Goal: Information Seeking & Learning: Learn about a topic

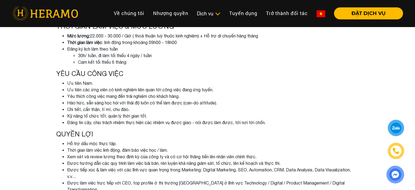
scroll to position [207, 0]
drag, startPoint x: 170, startPoint y: 92, endPoint x: 169, endPoint y: 119, distance: 26.5
click at [169, 119] on ul "Ưu tiên Nam. Ưu tiên các ứng viên có kinh nghiệm liên quan tới công việc đang ứ…" at bounding box center [207, 102] width 303 height 46
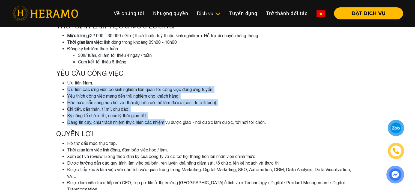
drag, startPoint x: 169, startPoint y: 119, endPoint x: 174, endPoint y: 82, distance: 36.7
click at [174, 82] on ul "Ưu tiên Nam. Ưu tiên các ứng viên có kinh nghiệm liên quan tới công việc đang ứ…" at bounding box center [207, 102] width 303 height 46
click at [174, 82] on li "Ưu tiên Nam." at bounding box center [213, 82] width 292 height 7
drag, startPoint x: 174, startPoint y: 82, endPoint x: 169, endPoint y: 120, distance: 37.7
click at [169, 120] on ul "Ưu tiên Nam. Ưu tiên các ứng viên có kinh nghiệm liên quan tới công việc đang ứ…" at bounding box center [207, 102] width 303 height 46
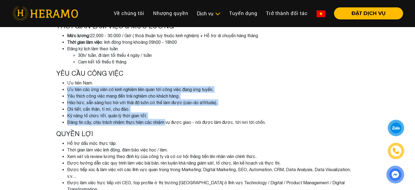
click at [169, 120] on li "Đáng tin cậy, chịu trách nhiệm thực hiện các nhiệm vụ được giao - nói được làm …" at bounding box center [213, 122] width 292 height 7
drag, startPoint x: 169, startPoint y: 120, endPoint x: 182, endPoint y: 79, distance: 42.5
click at [182, 79] on ul "Ưu tiên Nam. Ưu tiên các ứng viên có kinh nghiệm liên quan tới công việc đang ứ…" at bounding box center [207, 102] width 303 height 46
click at [182, 79] on li "Ưu tiên Nam." at bounding box center [213, 82] width 292 height 7
drag, startPoint x: 182, startPoint y: 79, endPoint x: 172, endPoint y: 121, distance: 42.7
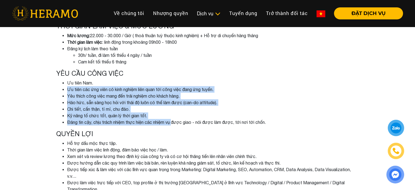
click at [172, 121] on ul "Ưu tiên Nam. Ưu tiên các ứng viên có kinh nghiệm liên quan tới công việc đang ứ…" at bounding box center [207, 102] width 303 height 46
click at [172, 121] on li "Đáng tin cậy, chịu trách nhiệm thực hiện các nhiệm vụ được giao - nói được làm …" at bounding box center [213, 122] width 292 height 7
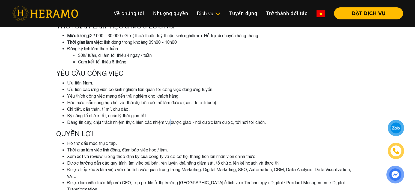
click at [172, 121] on li "Đáng tin cậy, chịu trách nhiệm thực hiện các nhiệm vụ được giao - nói được làm …" at bounding box center [213, 122] width 292 height 7
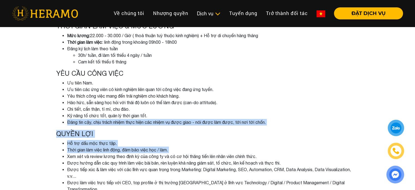
drag, startPoint x: 172, startPoint y: 121, endPoint x: 169, endPoint y: 153, distance: 32.3
click at [169, 153] on div "NHÂN VIÊN MARKETING OPERATION & OOH (INTERN / PART-TIME) HERAMO - doanh nghiệp …" at bounding box center [207, 22] width 311 height 409
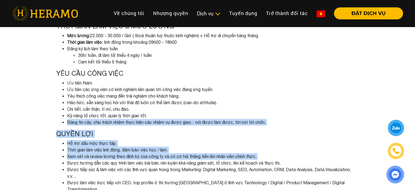
click at [169, 153] on li "Xem xét và review lương theo định kỳ của công ty và có cơ hội thăng tiến lên nh…" at bounding box center [213, 156] width 292 height 7
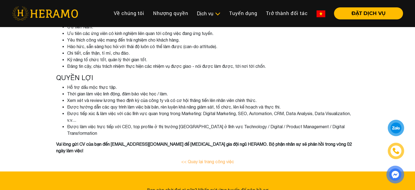
scroll to position [263, 0]
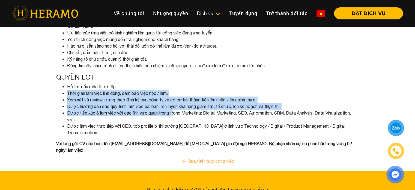
drag, startPoint x: 175, startPoint y: 85, endPoint x: 175, endPoint y: 115, distance: 30.3
click at [175, 115] on ul "Hỗ trợ dấu mộc thực tập. Thời gian làm việc linh động, đảm bảo việc học / làm. …" at bounding box center [207, 109] width 303 height 52
click at [175, 115] on li "Được tiếp xúc & làm việc với các lĩnh vực quan trọng trong Marketing: Digital M…" at bounding box center [213, 115] width 292 height 13
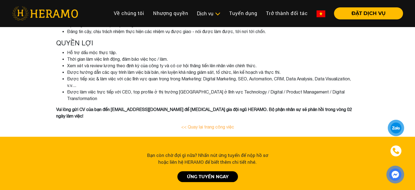
scroll to position [298, 0]
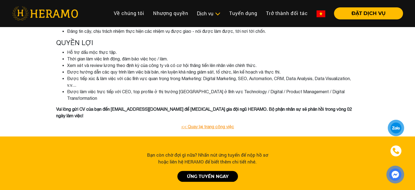
click at [195, 124] on link "<< Quay lại trang công việc" at bounding box center [207, 126] width 53 height 5
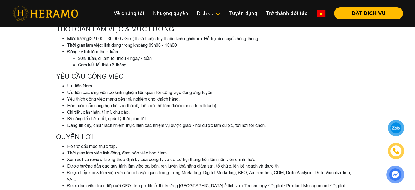
scroll to position [205, 0]
